Goal: Transaction & Acquisition: Purchase product/service

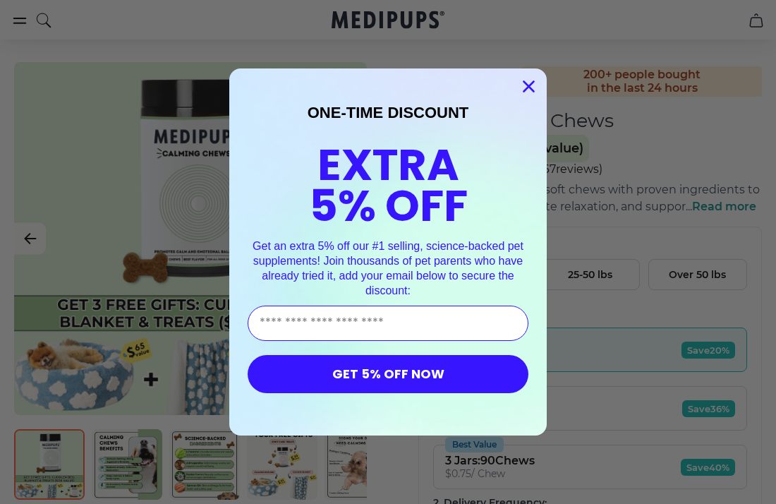
scroll to position [90, 0]
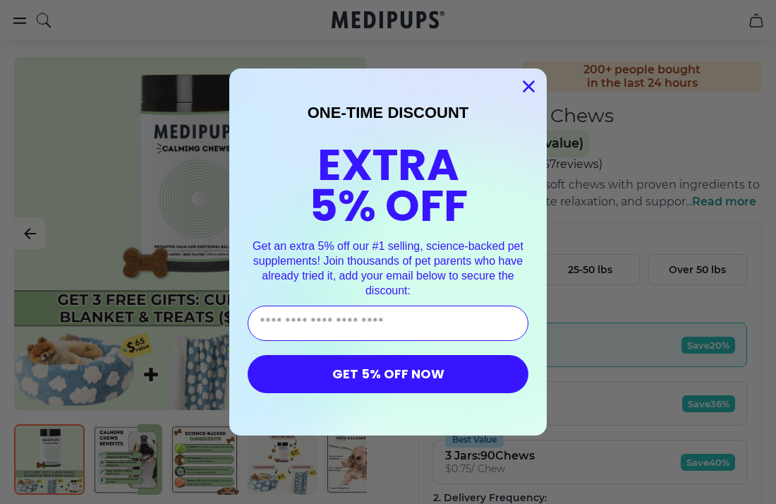
click at [531, 89] on icon "Close dialog" at bounding box center [529, 87] width 10 height 10
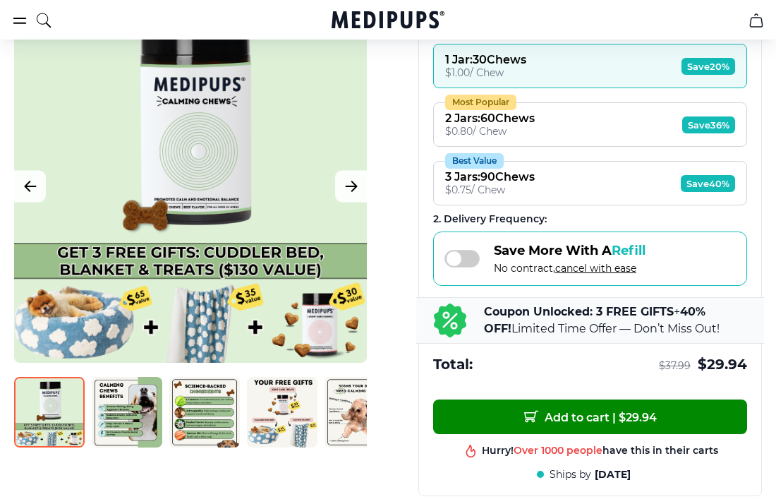
scroll to position [369, 0]
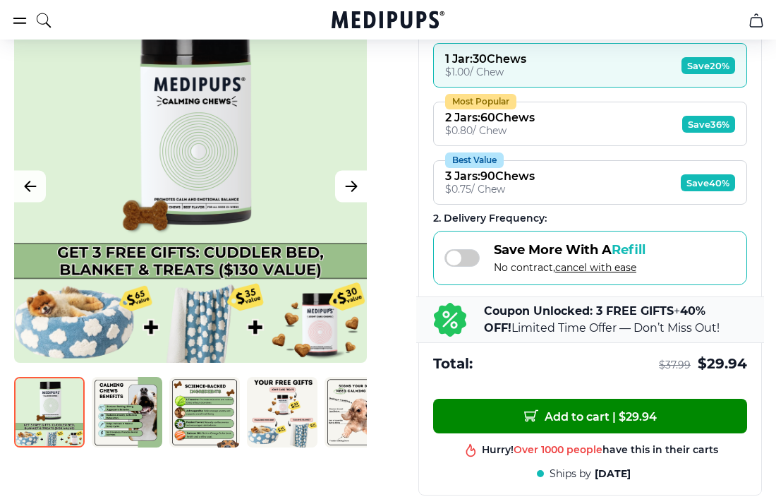
click at [354, 190] on icon "Next Image" at bounding box center [351, 187] width 17 height 18
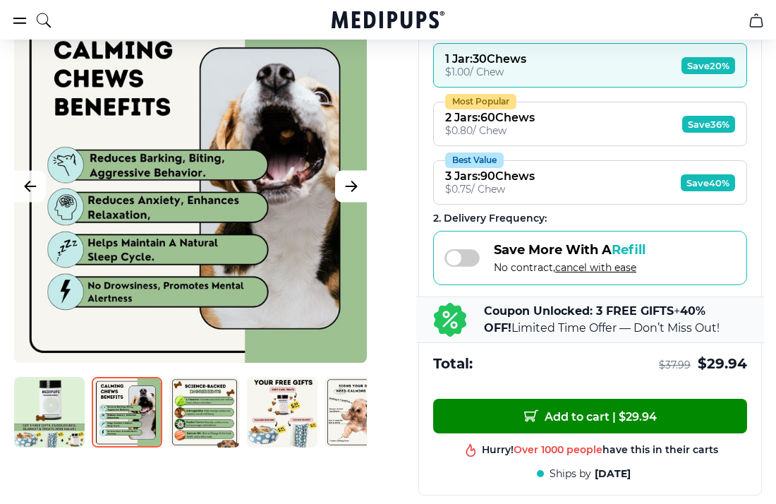
scroll to position [361, 0]
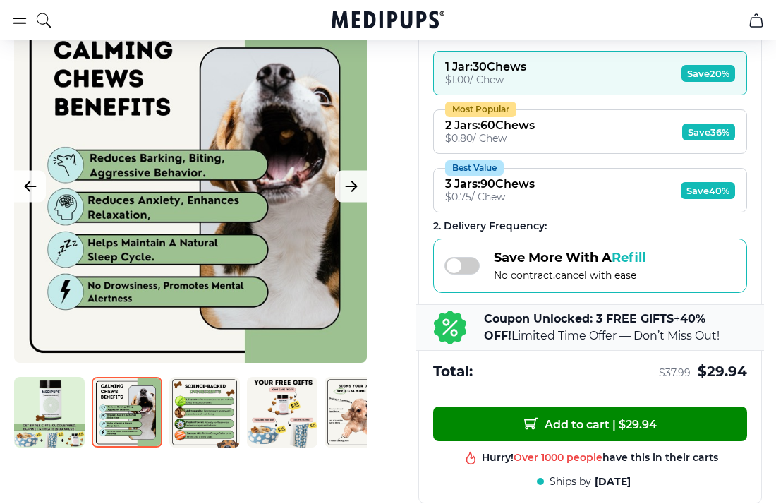
click at [308, 329] on div at bounding box center [190, 186] width 353 height 353
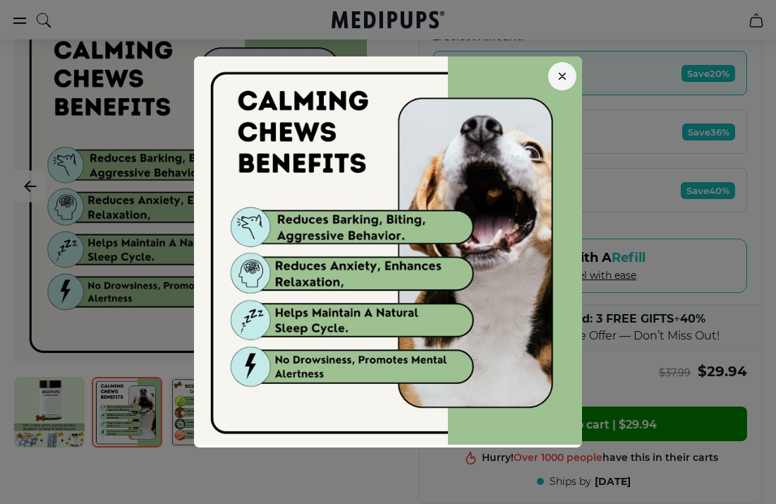
click at [552, 82] on button "button" at bounding box center [562, 76] width 28 height 28
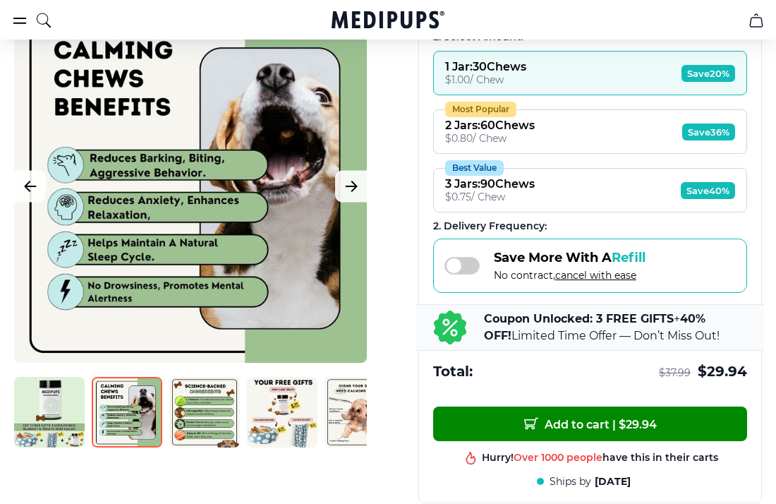
scroll to position [347, 0]
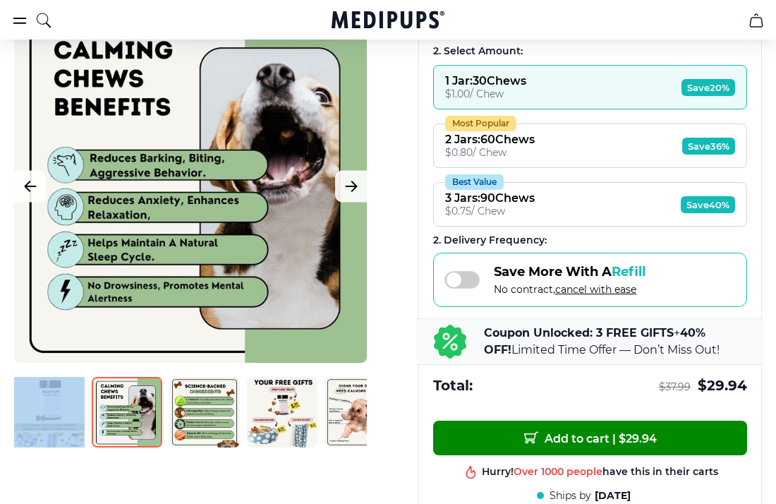
drag, startPoint x: 380, startPoint y: 113, endPoint x: 407, endPoint y: 16, distance: 101.2
click at [355, 188] on icon "Next Image" at bounding box center [351, 187] width 17 height 18
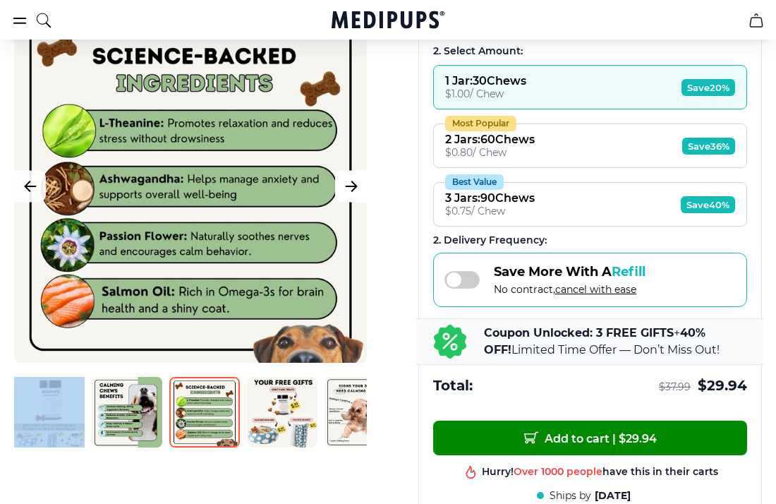
click at [354, 187] on icon "Next Image" at bounding box center [351, 187] width 11 height 10
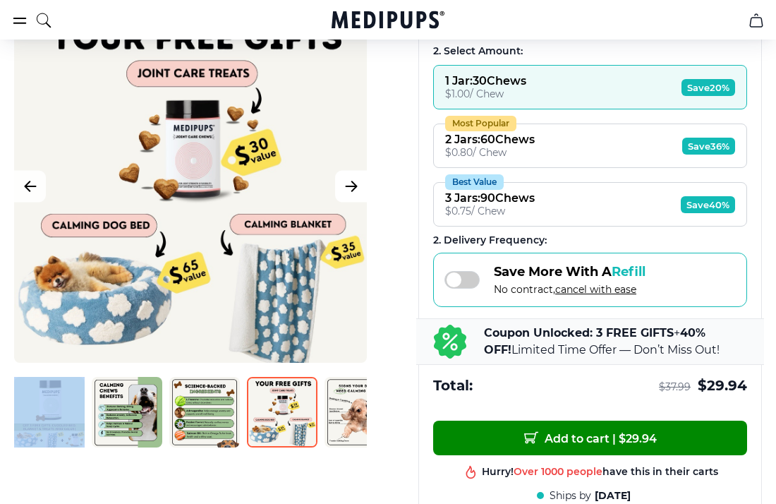
click at [354, 187] on icon "Next Image" at bounding box center [351, 187] width 11 height 10
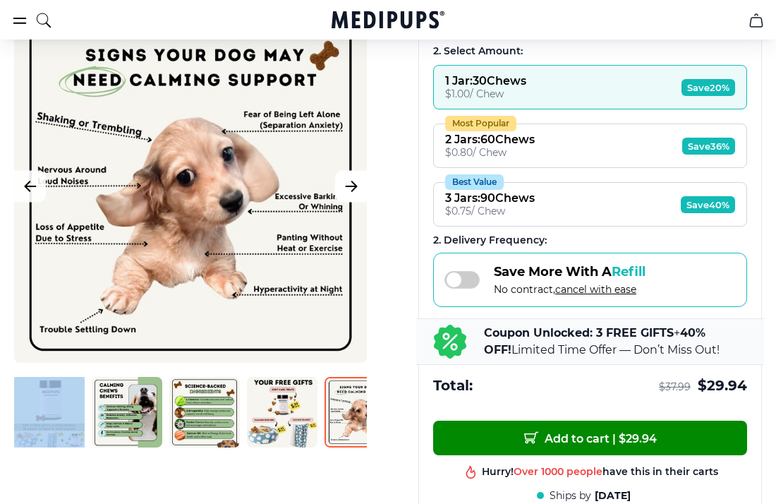
click at [354, 186] on icon "Next Image" at bounding box center [351, 187] width 11 height 10
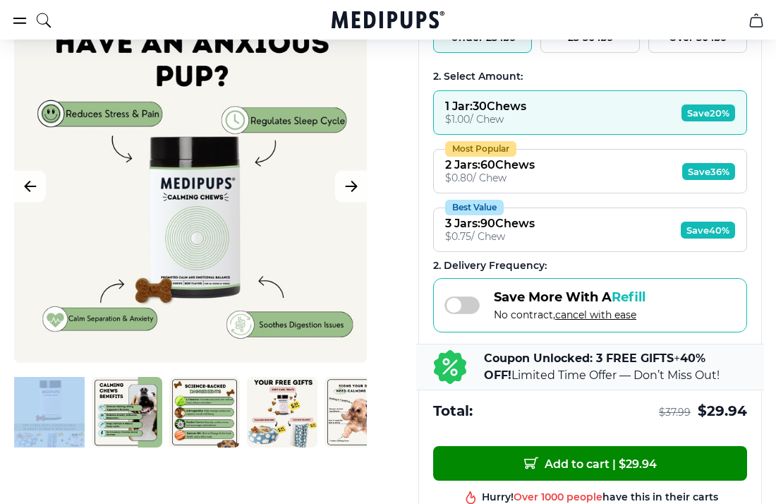
scroll to position [298, 0]
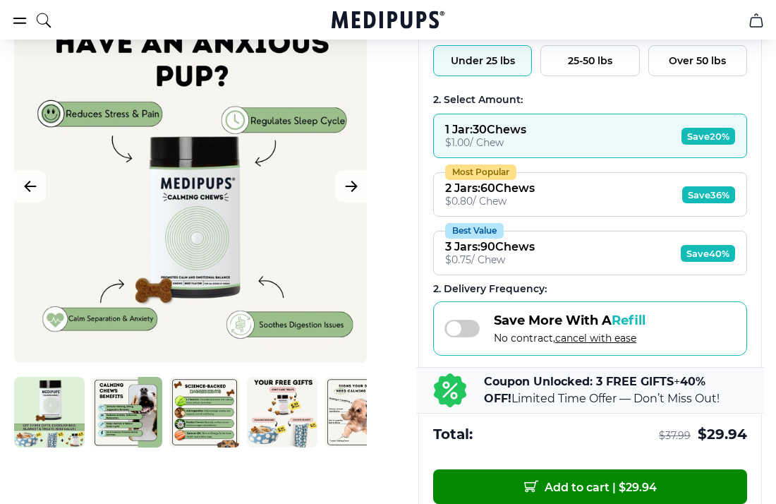
click at [360, 465] on div "BestSeller 200+ people bought in the last 24 hours Calming Dog Chews (+ 3 Free …" at bounding box center [388, 302] width 776 height 909
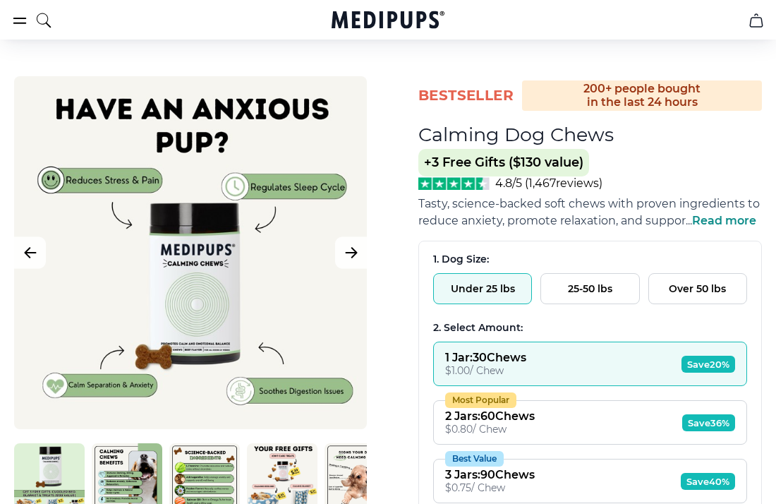
scroll to position [0, 0]
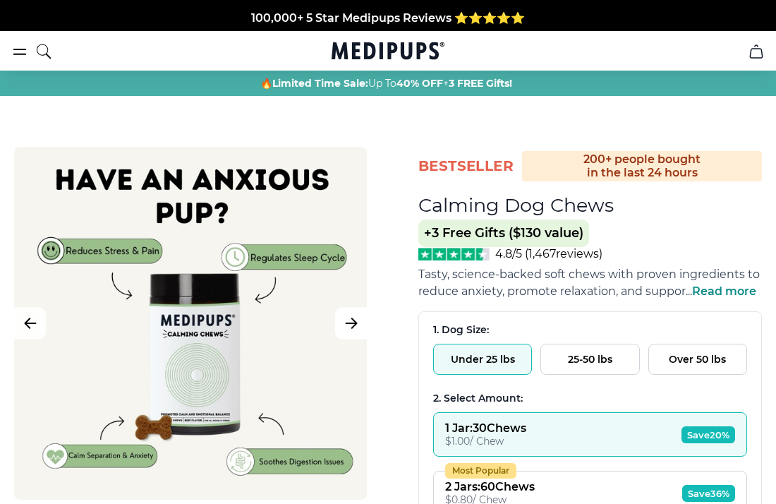
click at [352, 327] on icon "Next Image" at bounding box center [351, 324] width 17 height 18
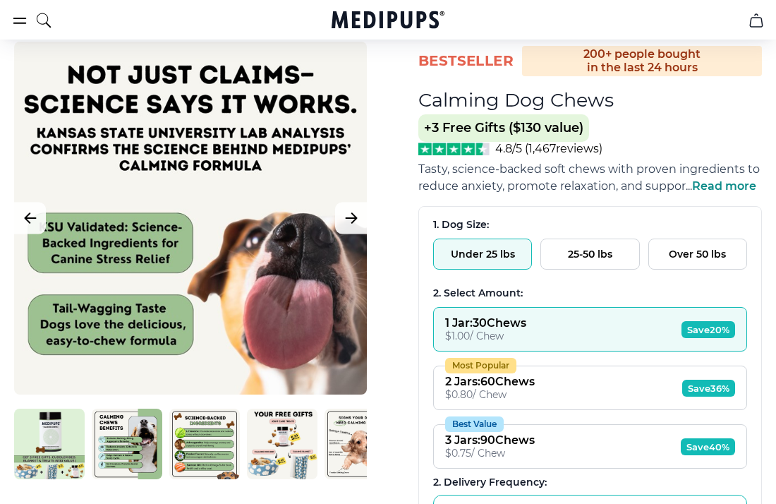
scroll to position [114, 0]
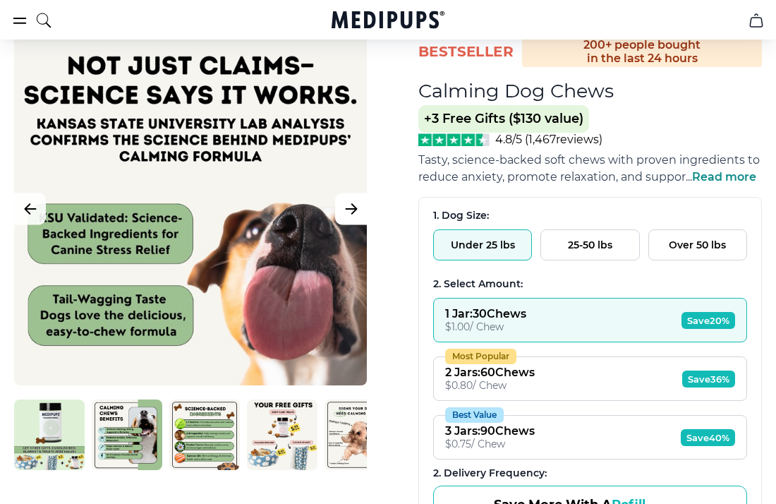
click at [361, 220] on button "Next Image" at bounding box center [351, 209] width 32 height 32
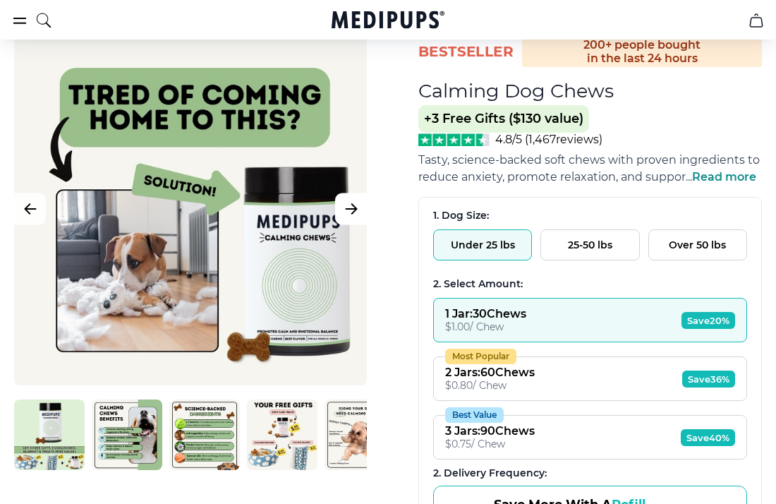
click at [361, 224] on button "Next Image" at bounding box center [351, 209] width 32 height 32
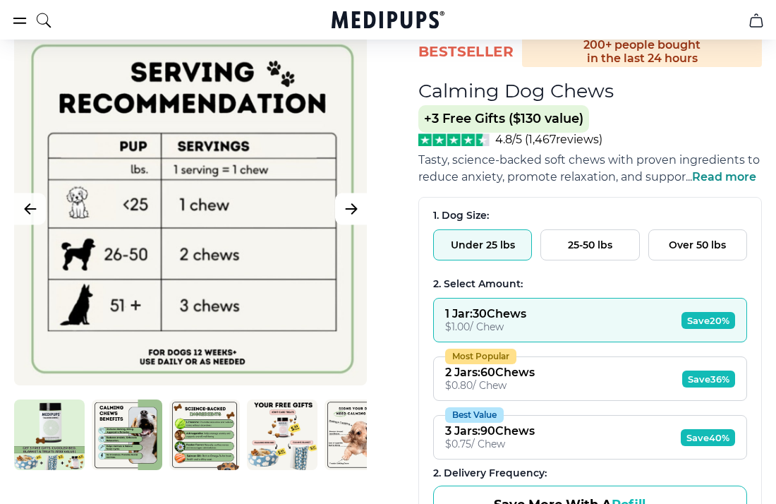
click at [353, 212] on icon "Next Image" at bounding box center [351, 209] width 11 height 10
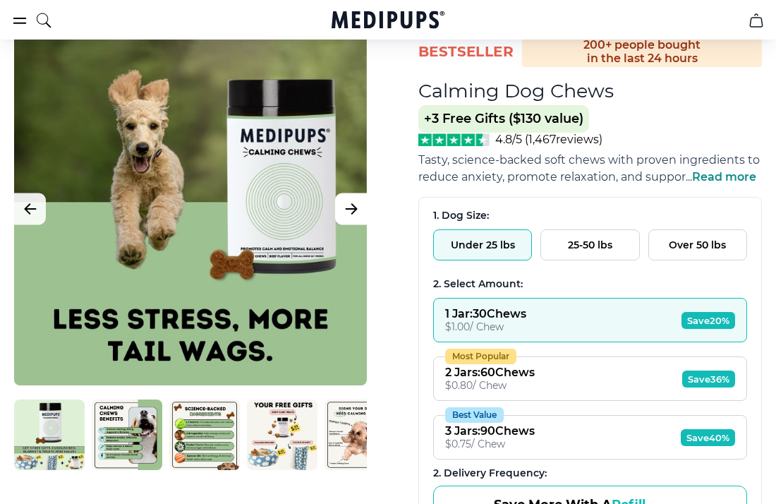
click at [356, 209] on icon "Next Image" at bounding box center [351, 209] width 17 height 18
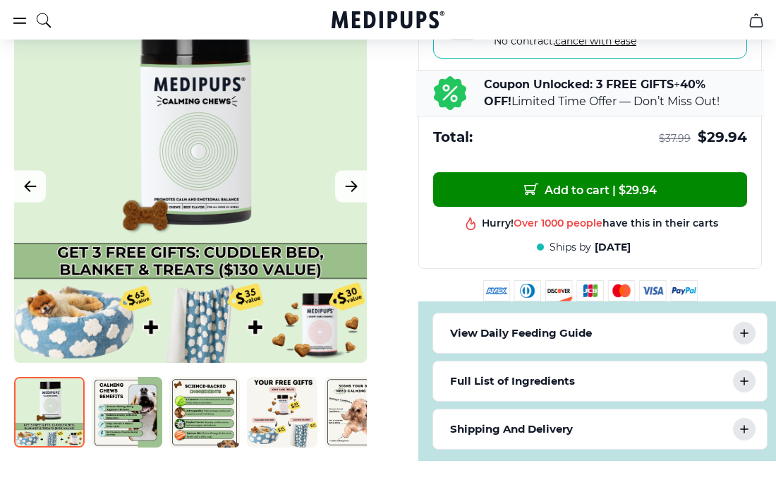
scroll to position [598, 0]
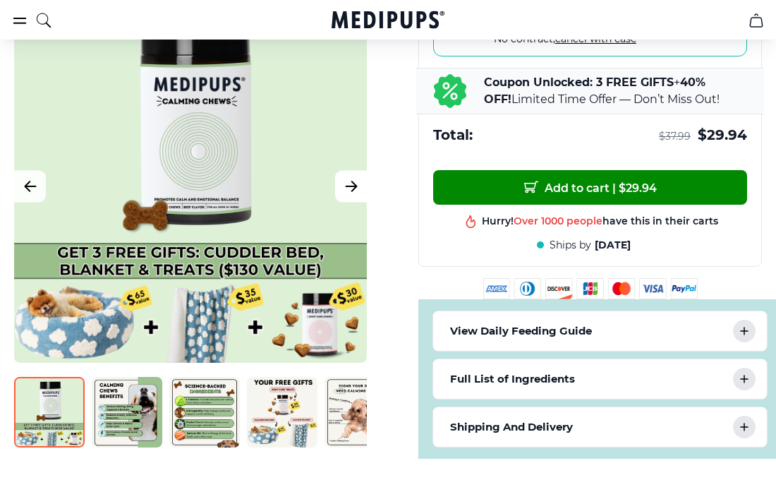
click at [351, 188] on icon "Next Image" at bounding box center [351, 187] width 17 height 18
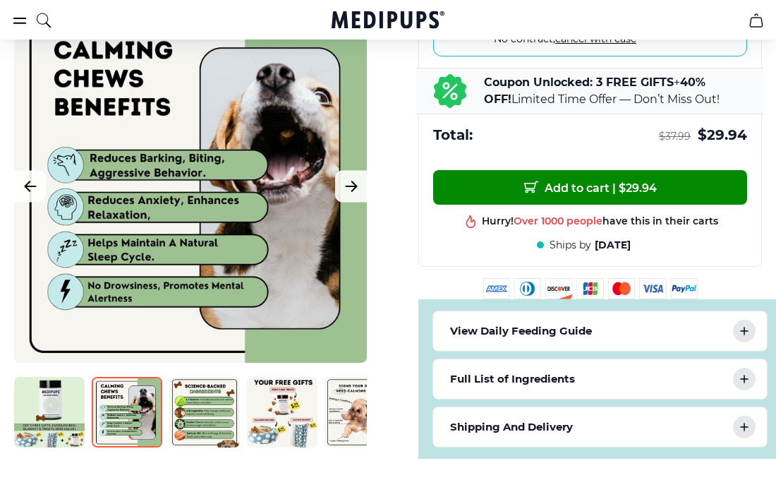
click at [126, 422] on img at bounding box center [127, 412] width 71 height 71
click at [193, 416] on img at bounding box center [204, 412] width 71 height 71
